Goal: Transaction & Acquisition: Register for event/course

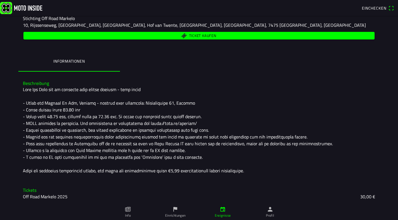
scroll to position [88, 0]
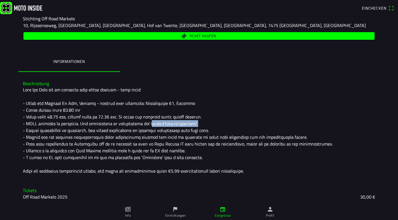
drag, startPoint x: 185, startPoint y: 125, endPoint x: 138, endPoint y: 122, distance: 47.6
click at [138, 122] on div at bounding box center [199, 130] width 353 height 88
copy div "[URL][DOMAIN_NAME]"
click at [219, 110] on div at bounding box center [199, 130] width 353 height 88
click at [27, 192] on h3 "Tickets" at bounding box center [199, 190] width 353 height 5
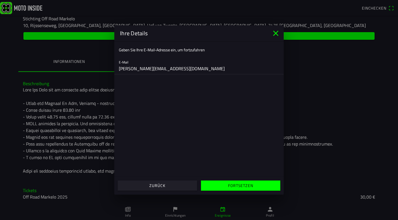
type input "[PERSON_NAME][EMAIL_ADDRESS][DOMAIN_NAME]"
click at [0, 0] on slot "Fortsetzen" at bounding box center [0, 0] width 0 height 0
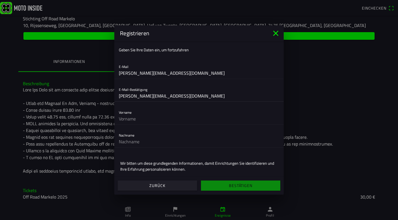
type input "[PERSON_NAME][EMAIL_ADDRESS][DOMAIN_NAME]"
click at [133, 118] on input "text" at bounding box center [199, 118] width 160 height 11
type input "[PERSON_NAME]"
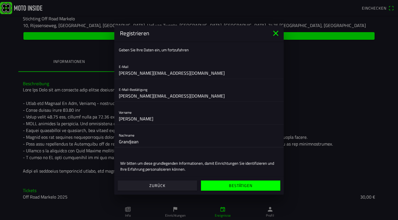
type input "Grandjean"
click at [0, 0] on slot "Bestätigen" at bounding box center [0, 0] width 0 height 0
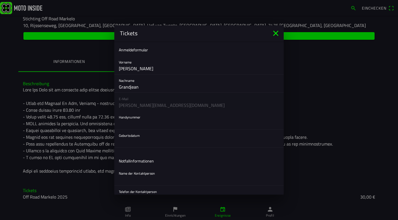
click at [150, 122] on input "text" at bounding box center [199, 123] width 160 height 11
click at [137, 127] on input "text" at bounding box center [199, 123] width 160 height 11
click at [133, 126] on input "text" at bounding box center [199, 123] width 160 height 11
click at [146, 125] on input "text" at bounding box center [199, 123] width 160 height 11
type input "0041774406707"
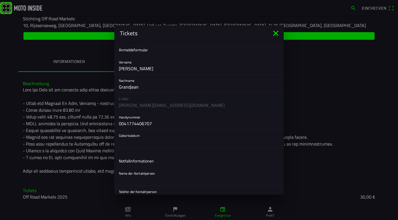
click at [137, 143] on button "button" at bounding box center [201, 139] width 165 height 18
click at [145, 140] on ion-backdrop at bounding box center [199, 110] width 398 height 220
click at [144, 149] on ion-list "Anmeldeformular Vorname [PERSON_NAME] [PERSON_NAME] E-Mail [PERSON_NAME][EMAIL_…" at bounding box center [198, 145] width 169 height 209
click at [147, 141] on button "button" at bounding box center [201, 139] width 165 height 18
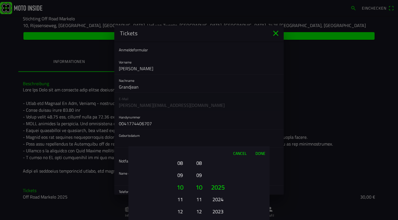
click at [184, 190] on button "10" at bounding box center [180, 187] width 19 height 12
drag, startPoint x: 180, startPoint y: 207, endPoint x: 182, endPoint y: 161, distance: 45.5
click at [182, 167] on button "12" at bounding box center [180, 172] width 16 height 10
drag, startPoint x: 182, startPoint y: 185, endPoint x: 182, endPoint y: 158, distance: 26.3
click at [182, 158] on div "Cancel Done 01 02 03 04 05 06 07 08 09 10 11 12 13 14 15 16 17 18 19 20 21 22 2…" at bounding box center [199, 183] width 141 height 73
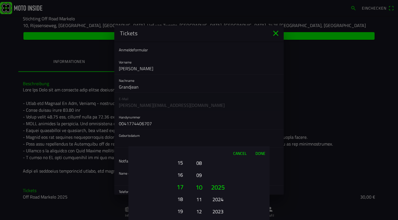
drag, startPoint x: 177, startPoint y: 189, endPoint x: 177, endPoint y: 182, distance: 6.8
click at [177, 182] on button "17" at bounding box center [180, 187] width 19 height 12
click at [181, 188] on button "19" at bounding box center [180, 187] width 19 height 12
drag, startPoint x: 199, startPoint y: 194, endPoint x: 202, endPoint y: 169, distance: 25.0
click at [202, 169] on ion-picker-column "01 02 03 04 05 06 07 08 09 10 11 12" at bounding box center [199, 190] width 14 height 61
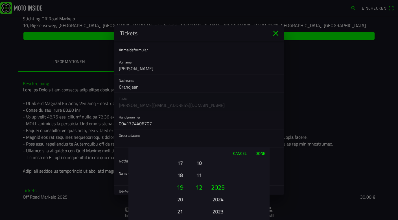
drag, startPoint x: 223, startPoint y: 202, endPoint x: 227, endPoint y: 147, distance: 54.6
click at [225, 153] on div "Cancel Done 01 02 03 04 05 06 07 08 09 10 11 12 13 14 15 16 17 18 19 20 21 22 2…" at bounding box center [199, 183] width 141 height 73
drag, startPoint x: 220, startPoint y: 207, endPoint x: 227, endPoint y: 143, distance: 63.9
click at [226, 144] on ion-picker "Cancel Done 01 02 03 04 05 06 07 08 09 10 11 12 13 14 15 16 17 18 19 20 21 22 2…" at bounding box center [199, 110] width 398 height 220
drag, startPoint x: 225, startPoint y: 203, endPoint x: 226, endPoint y: 168, distance: 34.5
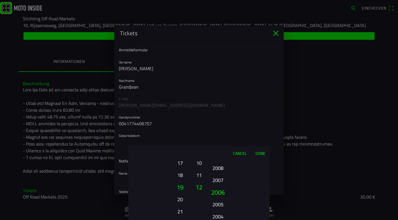
click at [226, 186] on button "2006" at bounding box center [217, 192] width 19 height 12
drag, startPoint x: 221, startPoint y: 212, endPoint x: 221, endPoint y: 167, distance: 45.2
click at [221, 171] on button "1999" at bounding box center [218, 176] width 16 height 10
drag, startPoint x: 217, startPoint y: 200, endPoint x: 217, endPoint y: 171, distance: 29.4
click at [217, 174] on button "1996" at bounding box center [218, 179] width 16 height 10
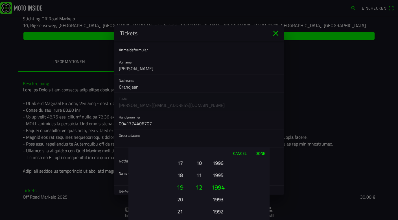
click at [220, 185] on button "1994" at bounding box center [217, 187] width 19 height 12
click at [262, 153] on button "Done" at bounding box center [260, 153] width 19 height 12
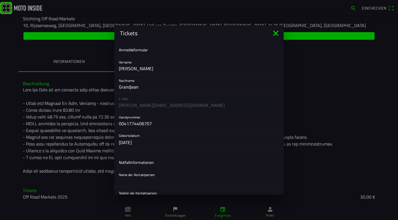
click at [138, 160] on ion-label "Notfallinformationen" at bounding box center [136, 163] width 35 height 6
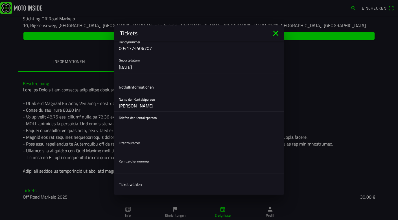
scroll to position [86, 0]
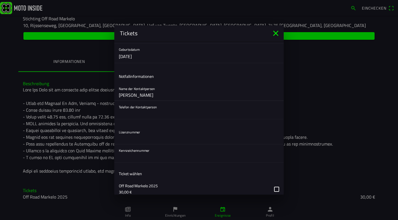
type input "[PERSON_NAME]"
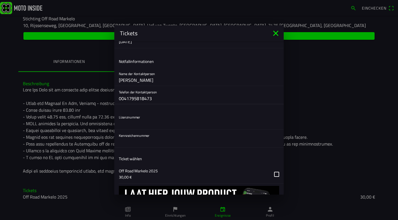
scroll to position [101, 0]
type input "0041795818473"
click at [147, 129] on div "Lizenznummer" at bounding box center [198, 120] width 169 height 18
click at [149, 126] on input "text" at bounding box center [199, 123] width 160 height 11
click at [144, 125] on input "text" at bounding box center [199, 123] width 160 height 11
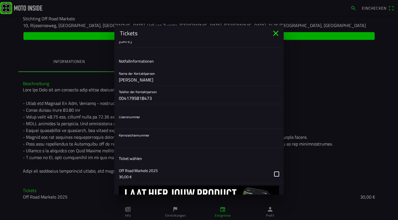
click at [144, 124] on input "text" at bounding box center [199, 123] width 160 height 11
type input "943337"
click at [145, 145] on input "text" at bounding box center [199, 141] width 160 height 11
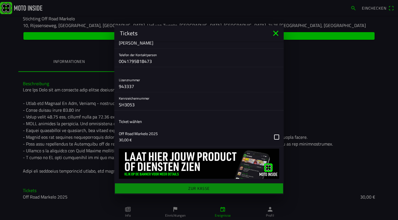
scroll to position [138, 0]
type input "SH3053"
click at [200, 190] on main "Anmeldeformular Vorname [PERSON_NAME] [PERSON_NAME] E-Mail [PERSON_NAME][EMAIL_…" at bounding box center [198, 118] width 169 height 154
click at [277, 136] on button "button" at bounding box center [201, 137] width 165 height 18
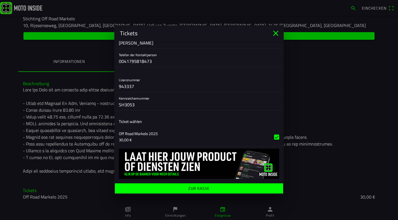
click at [214, 189] on span "Zur Kasse" at bounding box center [199, 189] width 160 height 10
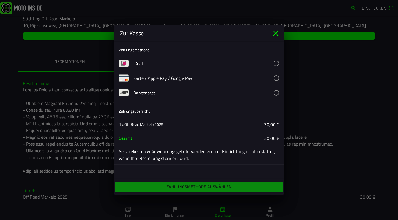
click at [276, 78] on button "button" at bounding box center [208, 78] width 151 height 14
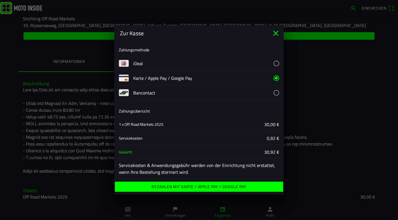
click at [186, 188] on ion-label "Bezahlen mit Karte / Apple Pay / Google Pay" at bounding box center [199, 187] width 95 height 4
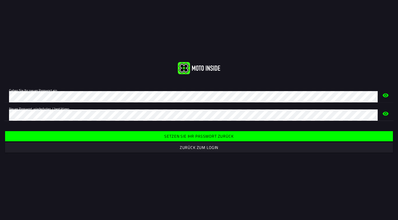
click at [0, 0] on slot "Setzen Sie Ihr Passwort zurück" at bounding box center [0, 0] width 0 height 0
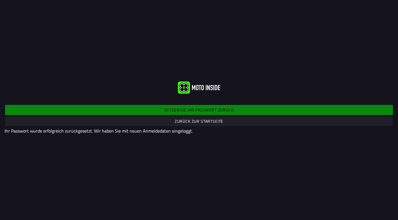
click at [153, 1] on div "Setzen Sie Ihr Passwort zurück Zurück zur Startseite Ihr Passwort wurde erfolgr…" at bounding box center [199, 110] width 398 height 220
click at [0, 0] on slot "Zurück zur Startseite" at bounding box center [0, 0] width 0 height 0
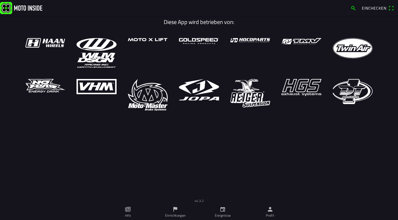
click at [25, 7] on img at bounding box center [21, 8] width 42 height 12
click at [31, 5] on img at bounding box center [21, 8] width 42 height 12
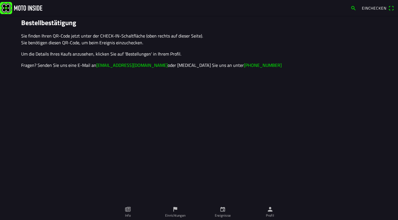
click at [392, 9] on span "Einchecken" at bounding box center [378, 8] width 32 height 9
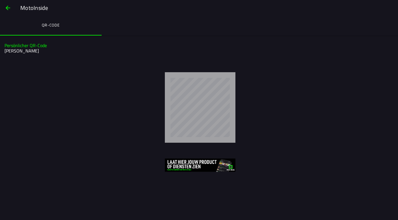
click at [8, 6] on span "button" at bounding box center [8, 8] width 7 height 14
